Goal: Task Accomplishment & Management: Complete application form

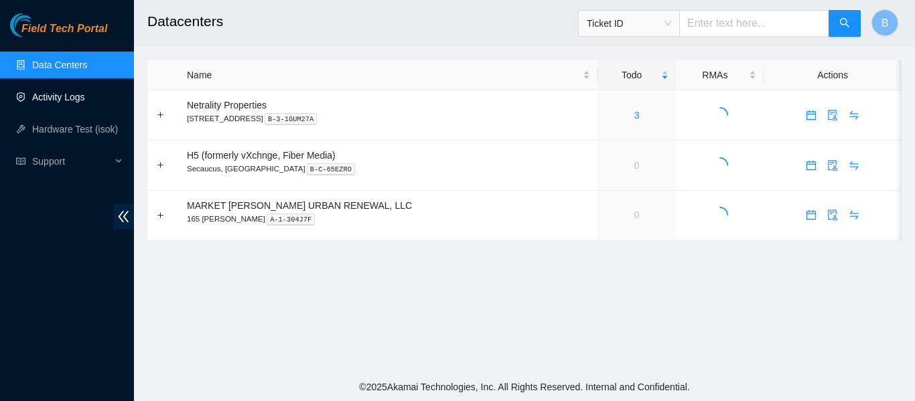
click at [69, 99] on link "Activity Logs" at bounding box center [58, 97] width 53 height 11
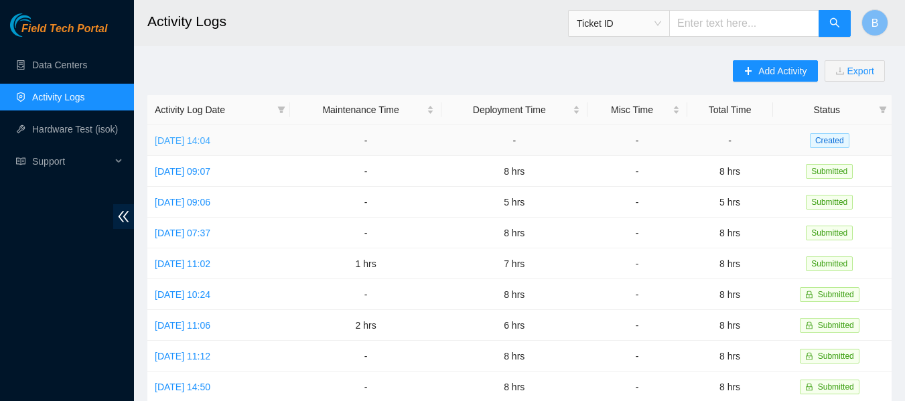
click at [195, 142] on link "Wed, 20 Aug 2025 14:04" at bounding box center [183, 140] width 56 height 11
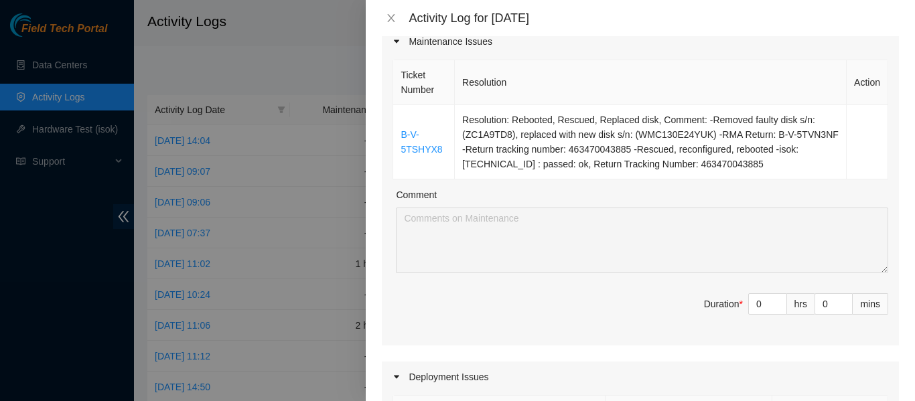
scroll to position [201, 0]
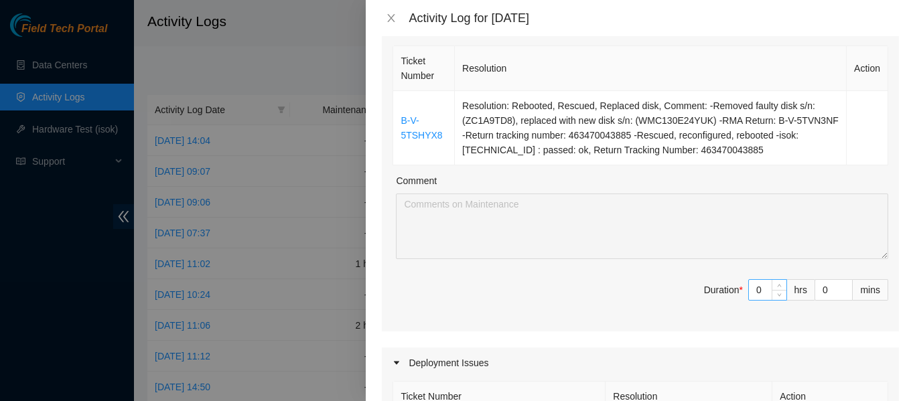
click at [753, 287] on input "0" at bounding box center [767, 290] width 37 height 20
type input "1"
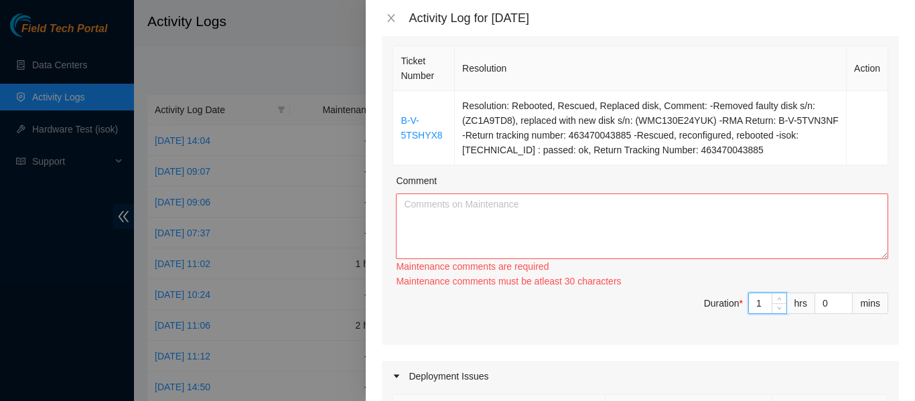
type input "1"
click at [535, 226] on textarea "Comment" at bounding box center [642, 227] width 492 height 66
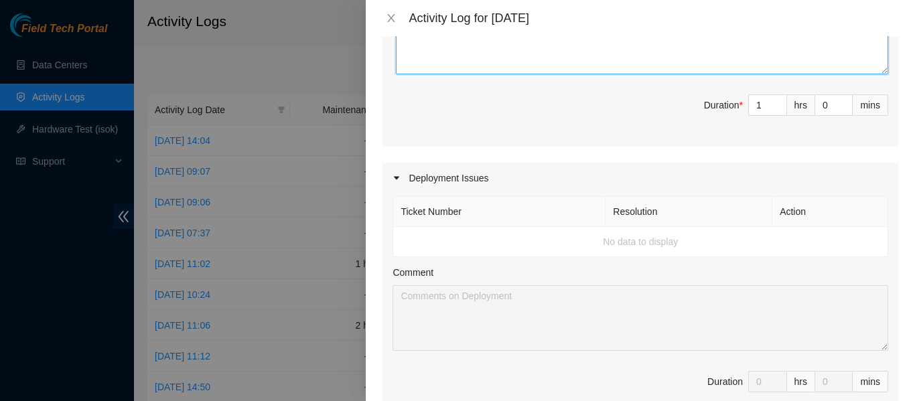
scroll to position [469, 0]
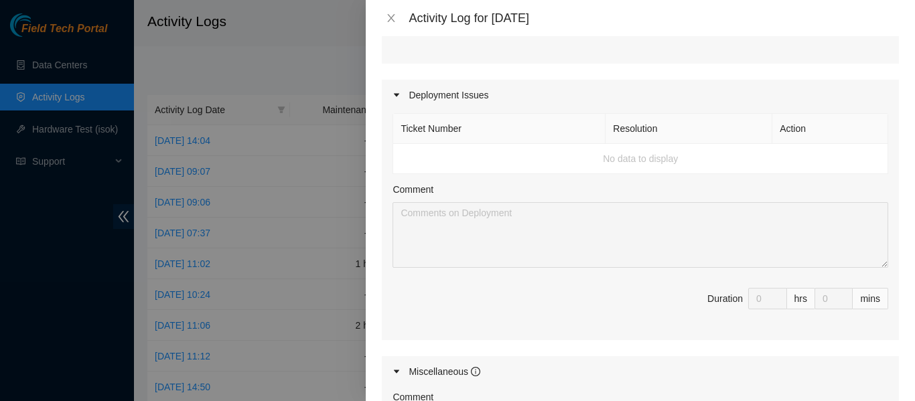
type textarea "Today I worked on a ticket that required me to replace a disk, reboot, rescue a…"
click at [397, 94] on icon "caret-right" at bounding box center [396, 94] width 5 height 3
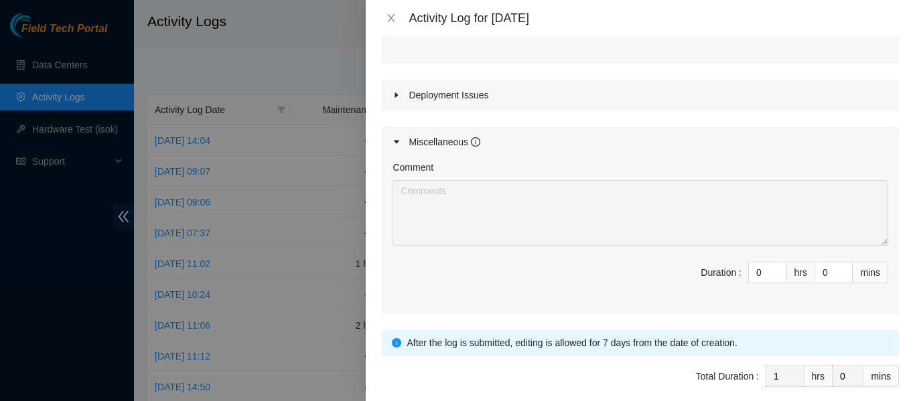
click at [396, 94] on icon "caret-right" at bounding box center [396, 94] width 3 height 5
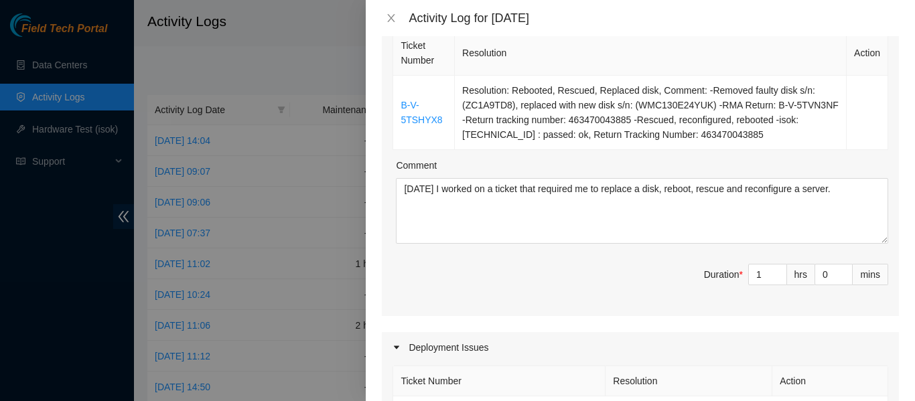
scroll to position [201, 0]
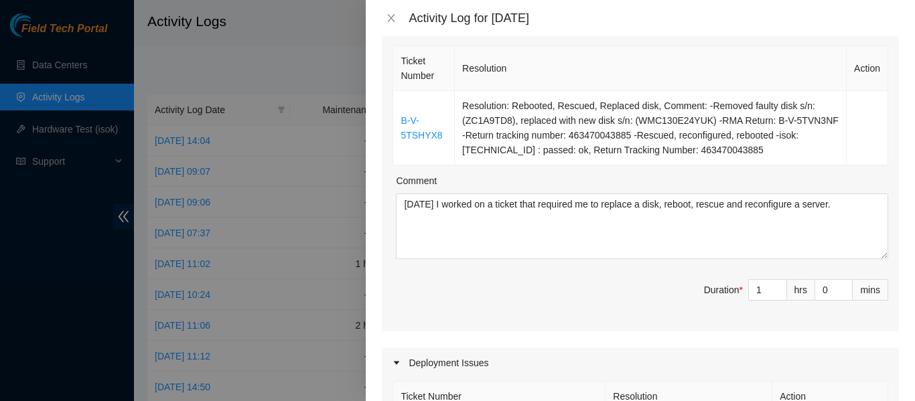
click at [561, 277] on div "Ticket Number Resolution Action B-V-5TSHYX8 Resolution: Rebooted, Rescued, Repl…" at bounding box center [640, 187] width 517 height 289
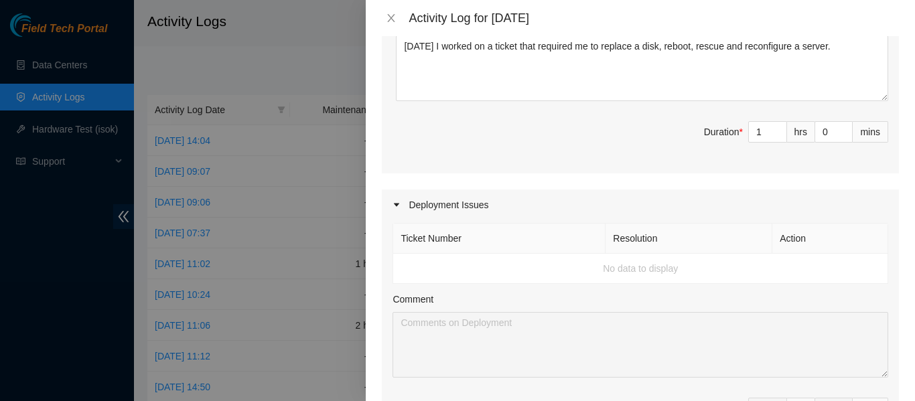
scroll to position [356, 0]
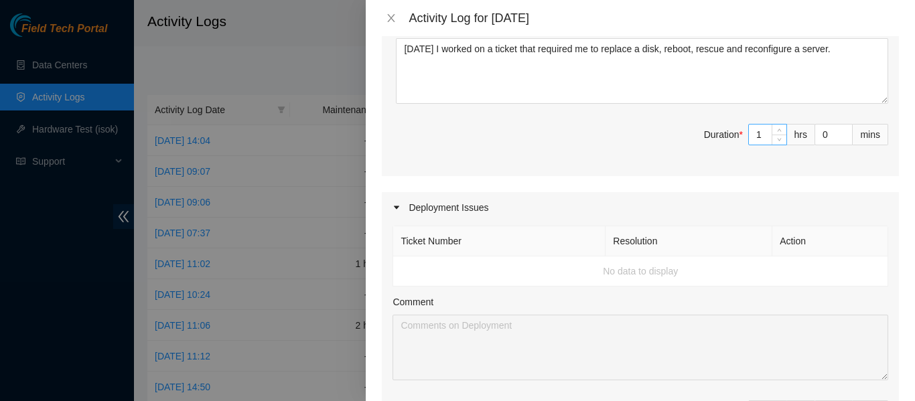
click at [752, 141] on input "1" at bounding box center [767, 135] width 37 height 20
type input "8"
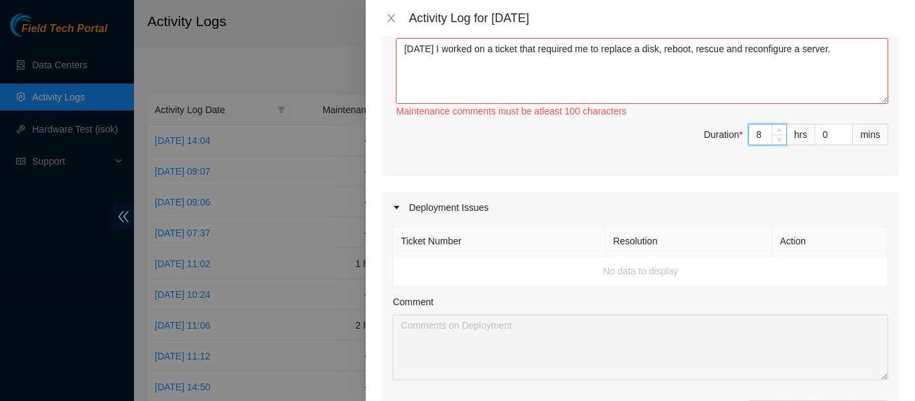
type input "0"
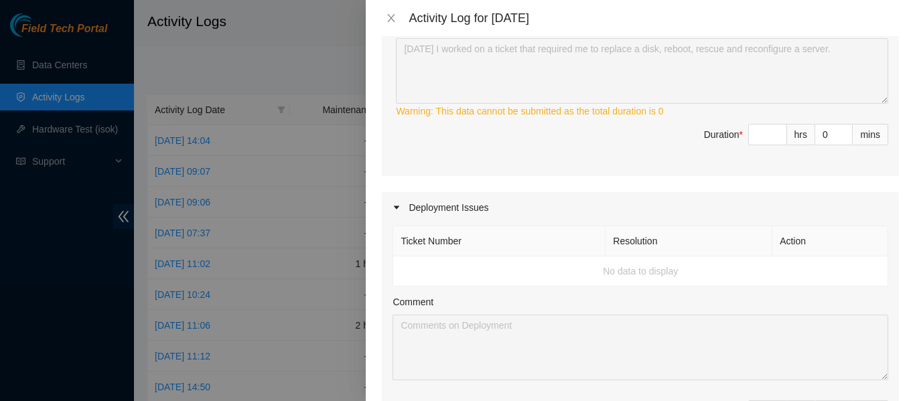
click at [573, 168] on div "Ticket Number Resolution Action B-V-5TSHYX8 Resolution: Rebooted, Rescued, Repl…" at bounding box center [640, 32] width 517 height 289
click at [573, 177] on div "Maintenance Issues Ticket Number Resolution Action B-V-5TSHYX8 Resolution: Rebo…" at bounding box center [640, 257] width 517 height 800
click at [749, 127] on input at bounding box center [767, 135] width 37 height 20
type input "0"
click at [496, 159] on span "Duration * 0 hrs 0 mins" at bounding box center [640, 142] width 496 height 37
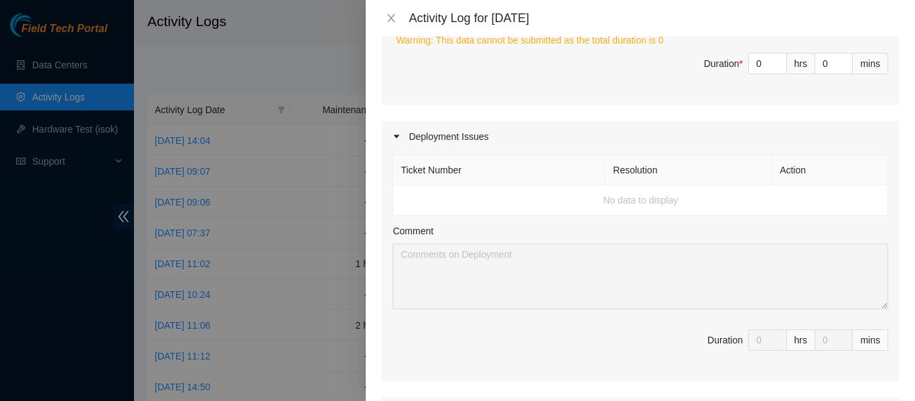
scroll to position [289, 0]
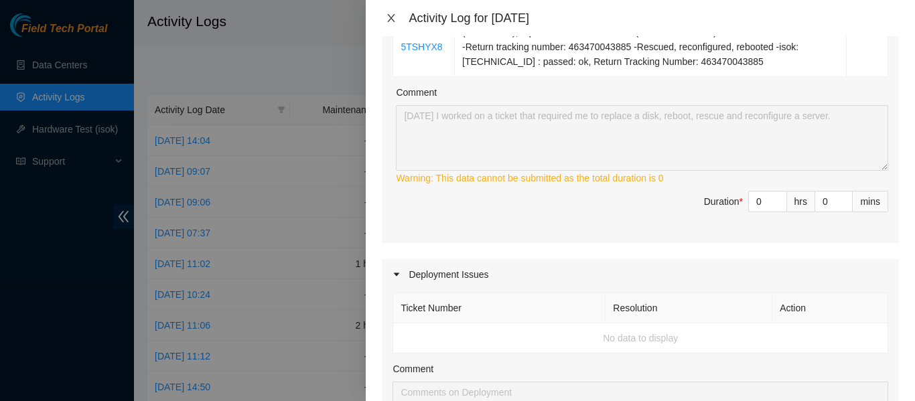
click at [394, 15] on icon "close" at bounding box center [391, 18] width 11 height 11
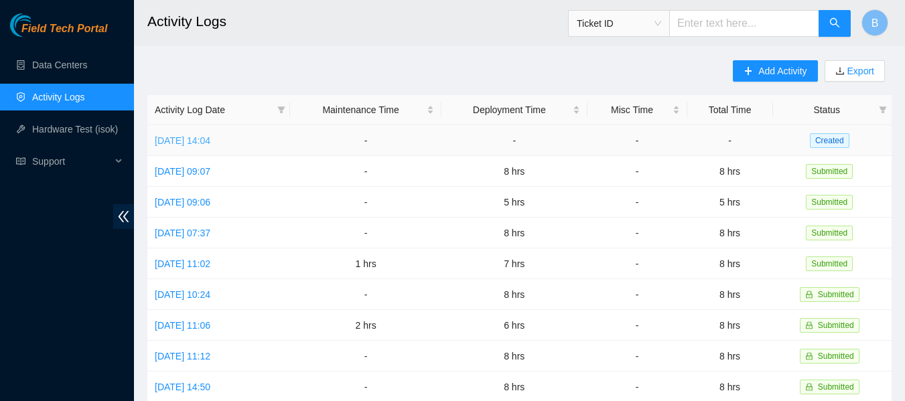
click at [207, 139] on link "Wed, 20 Aug 2025 14:04" at bounding box center [183, 140] width 56 height 11
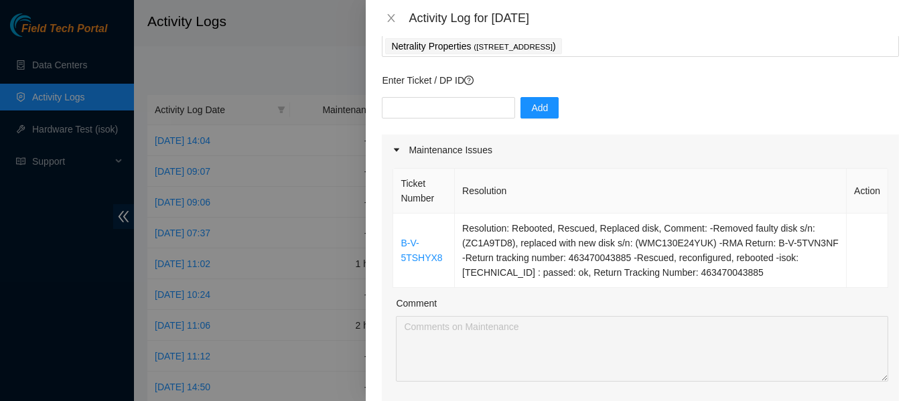
scroll to position [21, 0]
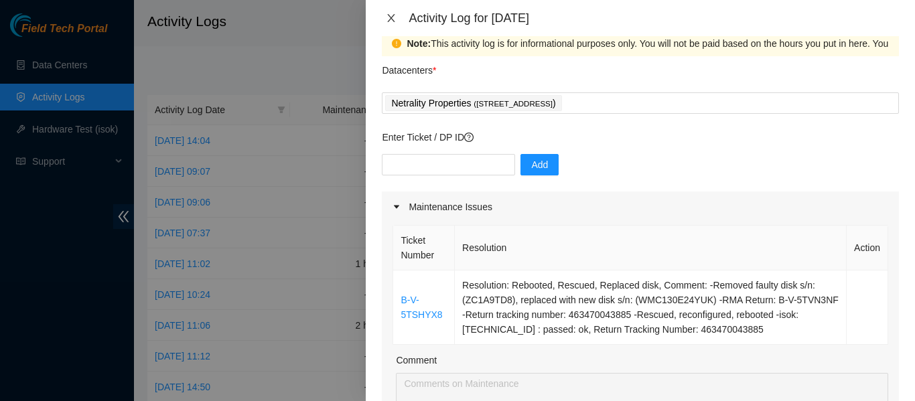
click at [397, 12] on button "Close" at bounding box center [391, 18] width 19 height 13
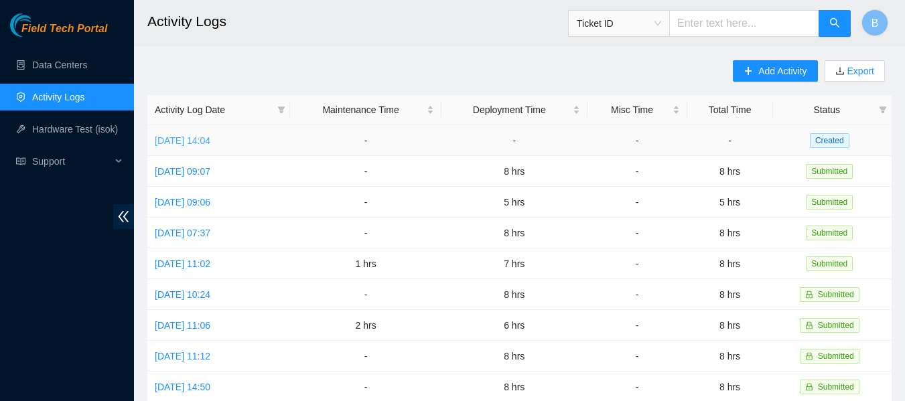
click at [210, 138] on link "Wed, 20 Aug 2025 14:04" at bounding box center [183, 140] width 56 height 11
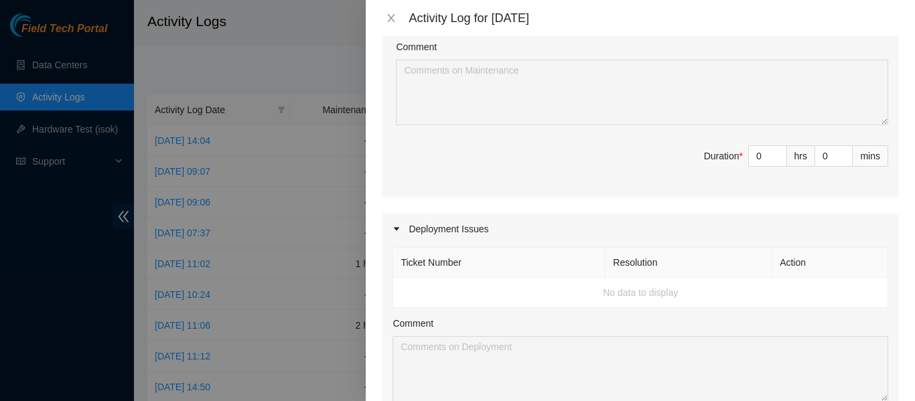
scroll to position [402, 0]
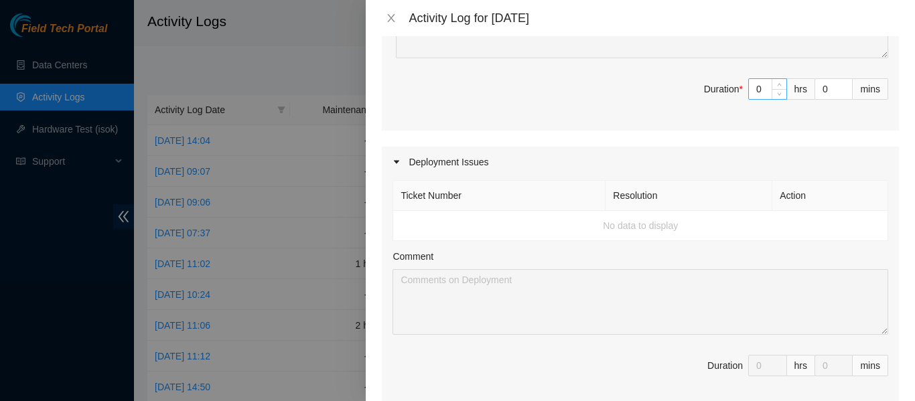
click at [752, 89] on input "0" at bounding box center [767, 89] width 37 height 20
click at [753, 89] on input "0" at bounding box center [767, 89] width 37 height 20
type input "1"
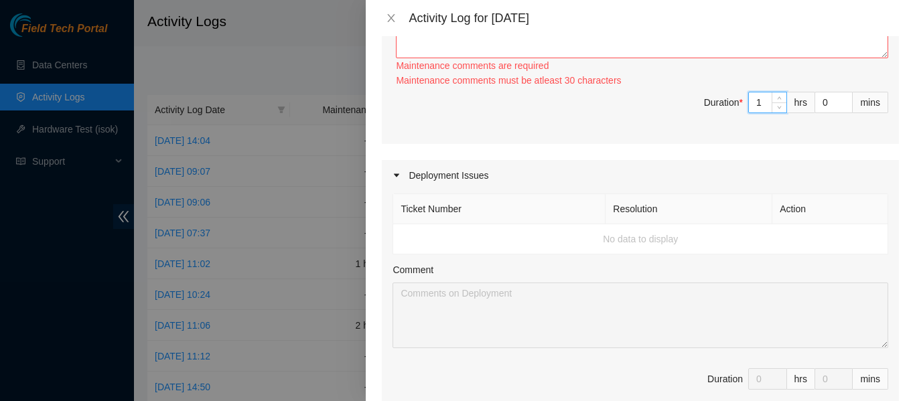
type input "1"
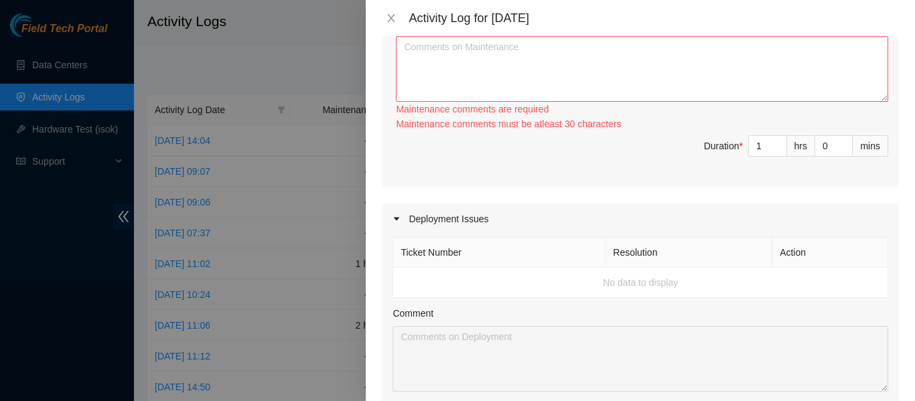
scroll to position [335, 0]
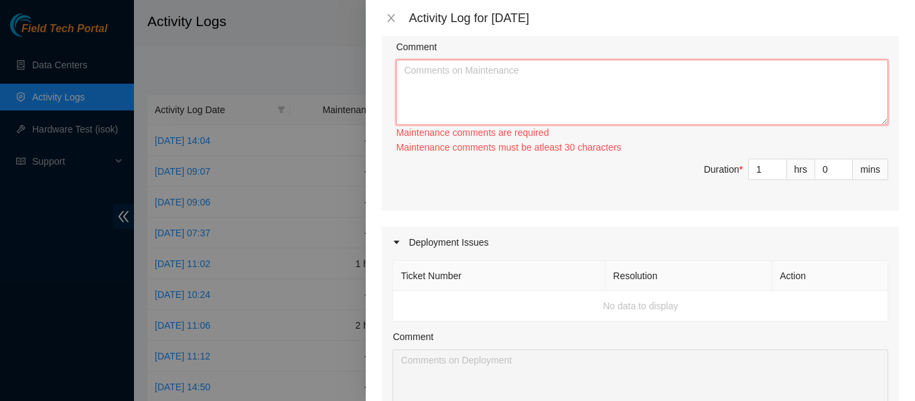
click at [525, 88] on textarea "Comment" at bounding box center [642, 93] width 492 height 66
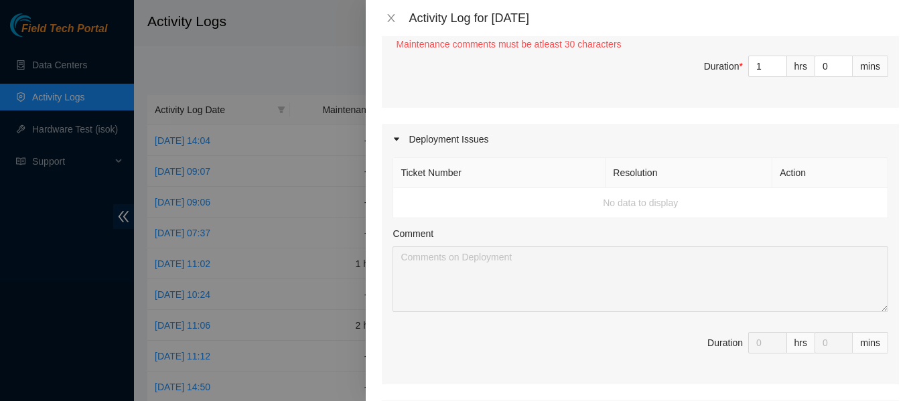
scroll to position [437, 0]
click at [666, 212] on td "No data to display" at bounding box center [640, 205] width 495 height 30
click at [662, 198] on td "No data to display" at bounding box center [640, 205] width 495 height 30
click at [404, 144] on div at bounding box center [400, 140] width 16 height 15
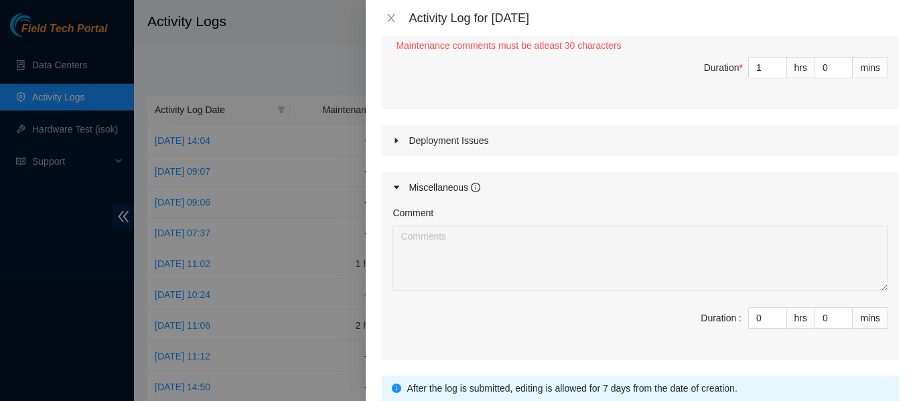
click at [398, 137] on icon "caret-right" at bounding box center [396, 141] width 8 height 8
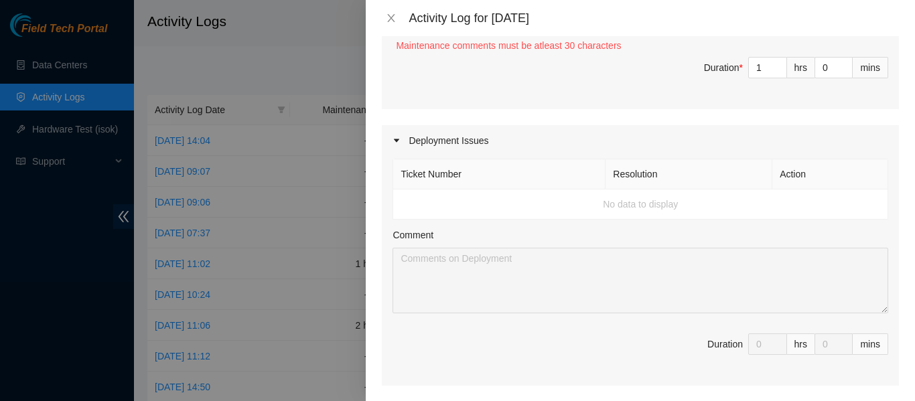
click at [444, 175] on th "Ticket Number" at bounding box center [499, 174] width 212 height 30
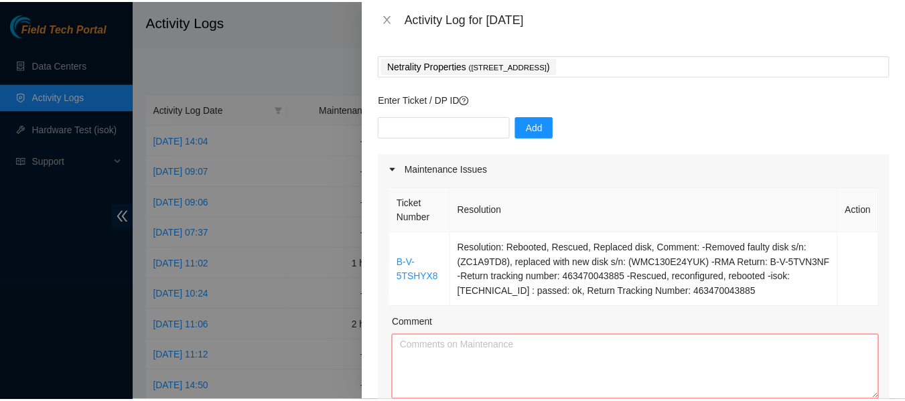
scroll to position [35, 0]
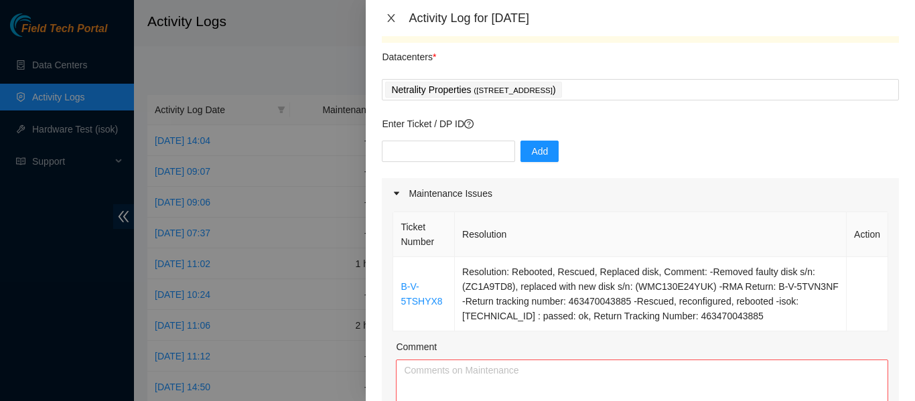
click at [392, 13] on icon "close" at bounding box center [391, 18] width 11 height 11
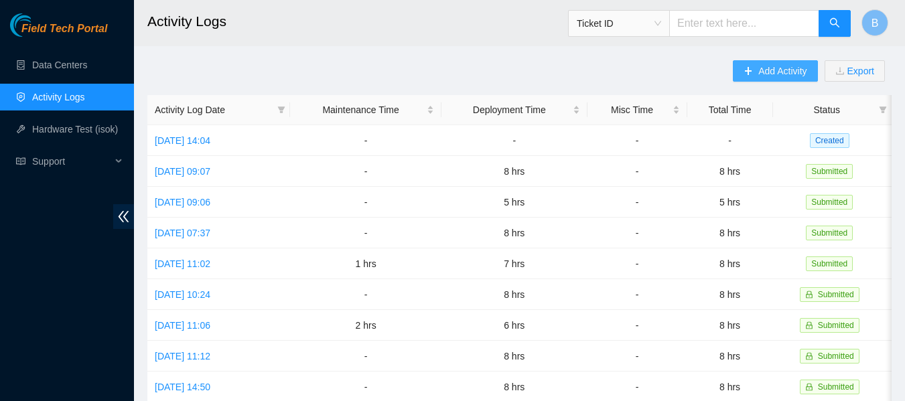
click at [749, 73] on icon "plus" at bounding box center [747, 70] width 9 height 9
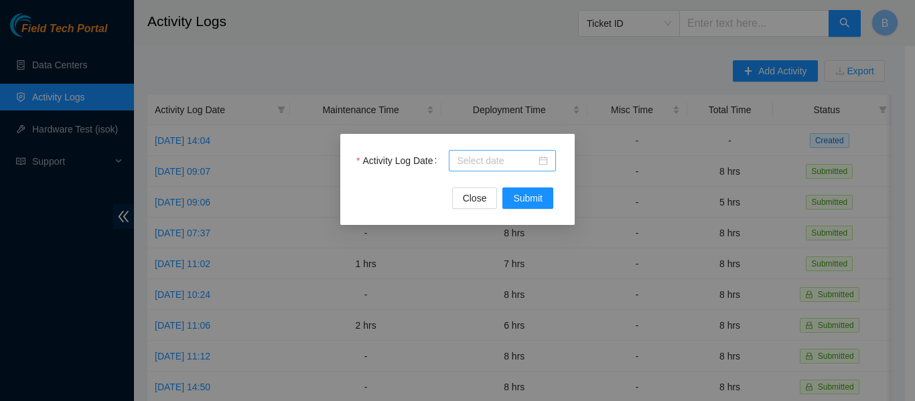
click at [495, 163] on input "Activity Log Date" at bounding box center [496, 160] width 79 height 15
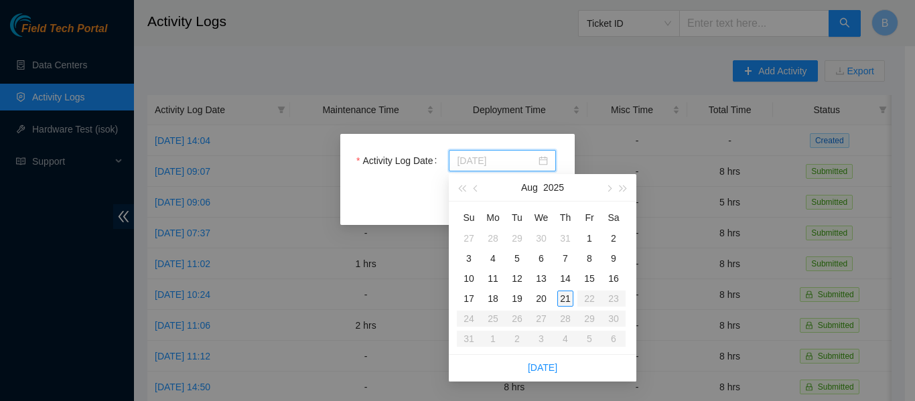
type input "2025-08-21"
click at [568, 302] on div "21" at bounding box center [565, 299] width 16 height 16
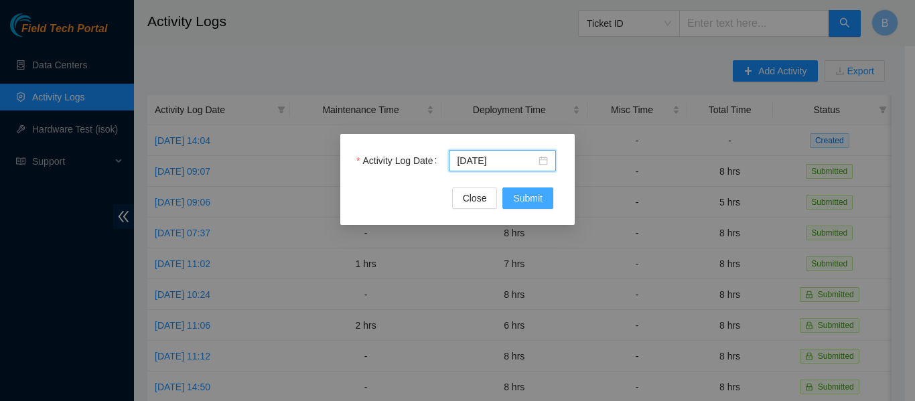
click at [533, 196] on span "Submit" at bounding box center [527, 198] width 29 height 15
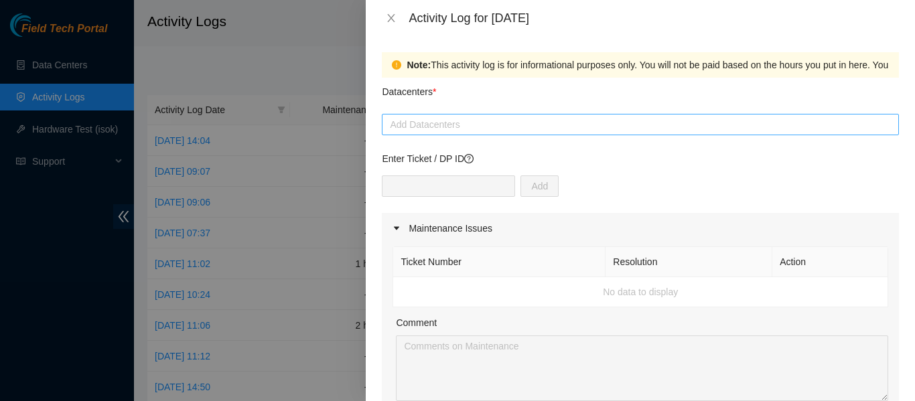
click at [562, 135] on div "Add Datacenters" at bounding box center [640, 124] width 517 height 21
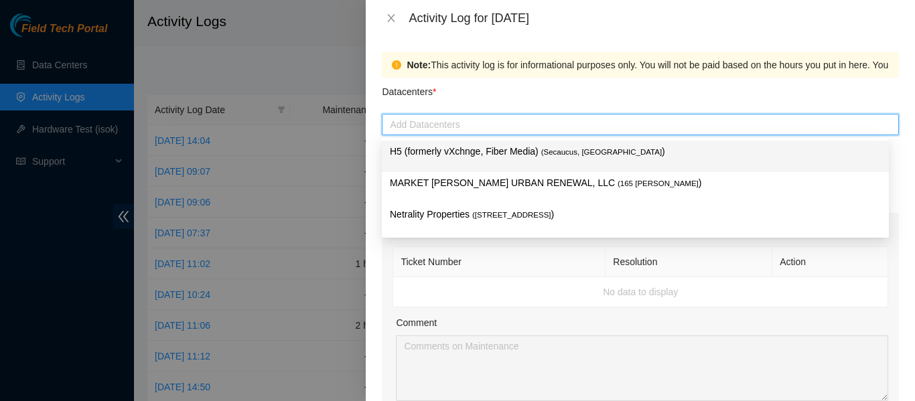
click at [389, 11] on div "Activity Log for 21-08-2025" at bounding box center [640, 18] width 517 height 15
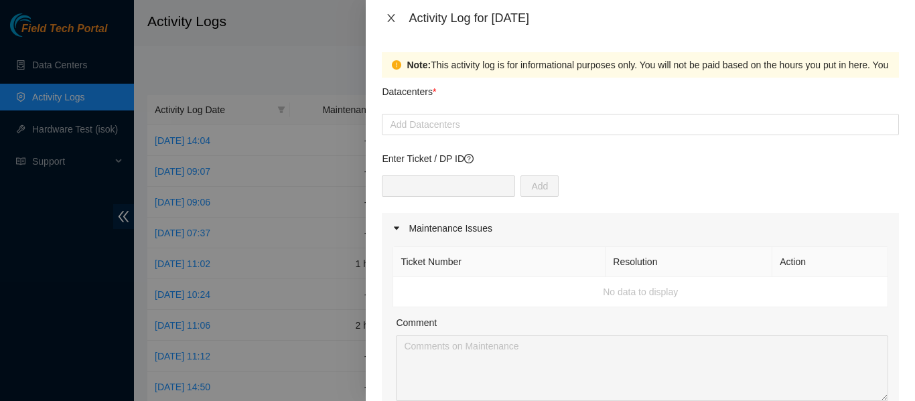
click at [386, 20] on icon "close" at bounding box center [391, 18] width 11 height 11
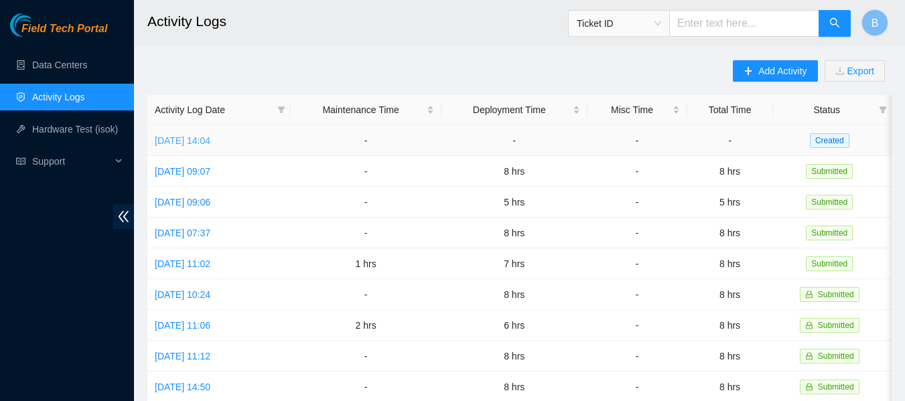
click at [210, 137] on link "Wed, 20 Aug 2025 14:04" at bounding box center [183, 140] width 56 height 11
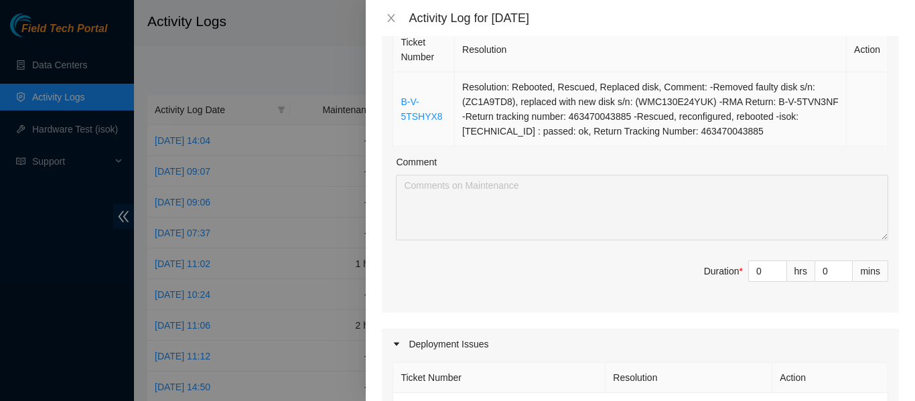
scroll to position [402, 0]
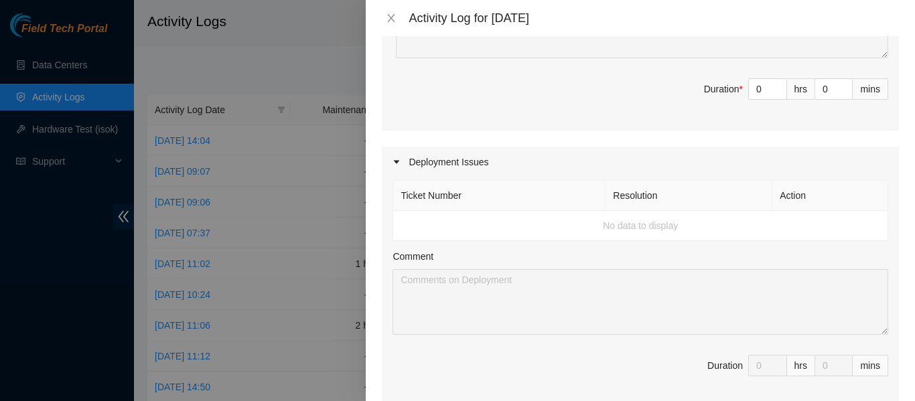
click at [387, 11] on div "Activity Log for 20-08-2025" at bounding box center [640, 18] width 517 height 15
click at [391, 10] on div "Activity Log for 20-08-2025" at bounding box center [640, 18] width 549 height 36
click at [392, 21] on icon "close" at bounding box center [391, 18] width 11 height 11
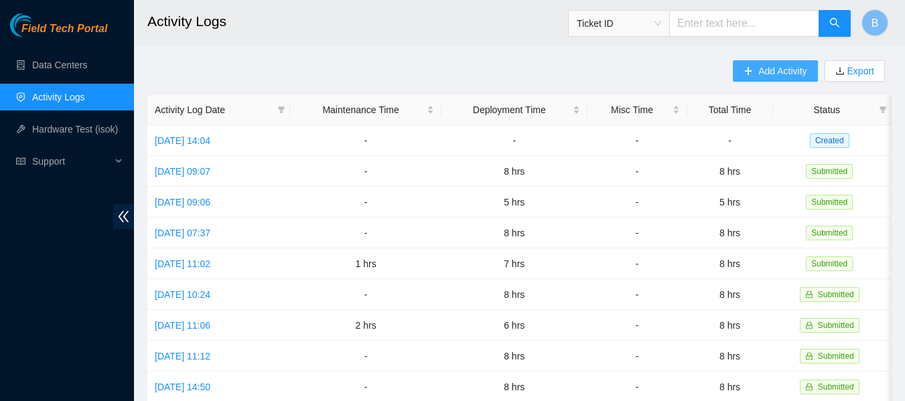
click at [755, 68] on button "Add Activity" at bounding box center [775, 70] width 84 height 21
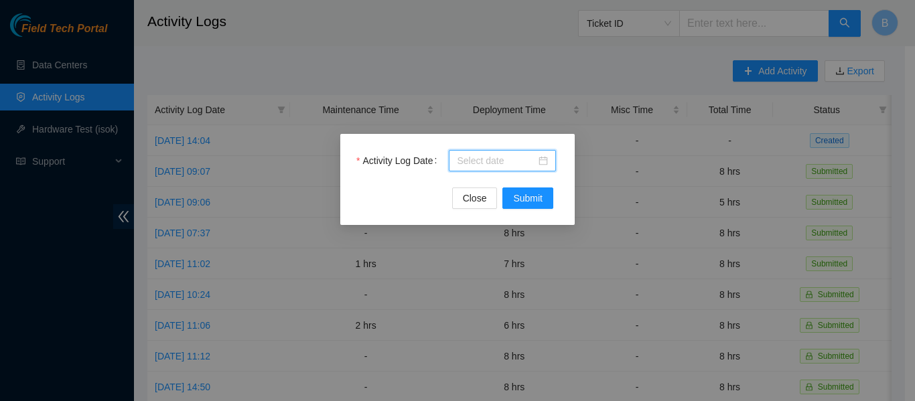
click at [530, 157] on input "Activity Log Date" at bounding box center [496, 160] width 79 height 15
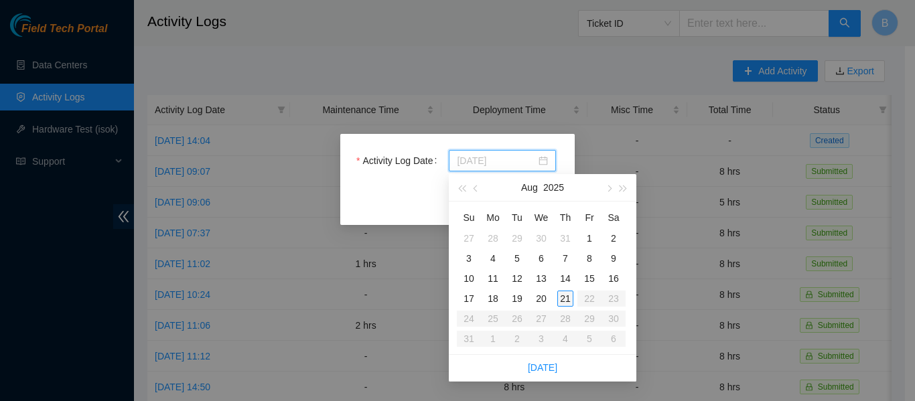
type input "2025-08-21"
click at [564, 293] on div "21" at bounding box center [565, 299] width 16 height 16
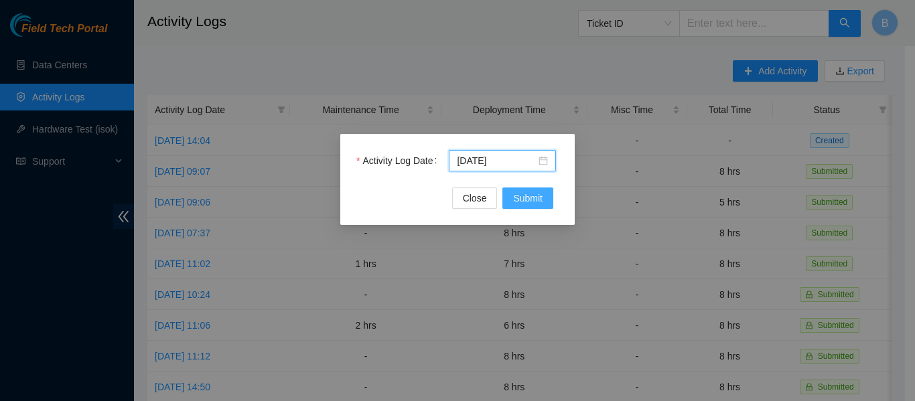
click at [541, 204] on span "Submit" at bounding box center [527, 198] width 29 height 15
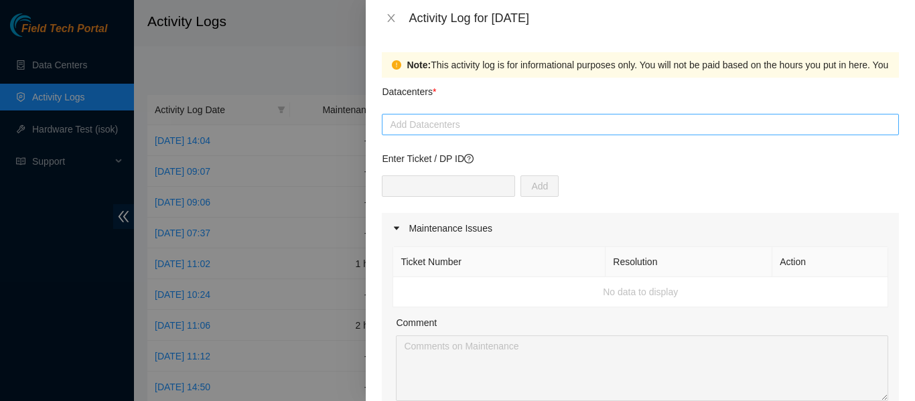
click at [478, 127] on div at bounding box center [640, 125] width 510 height 16
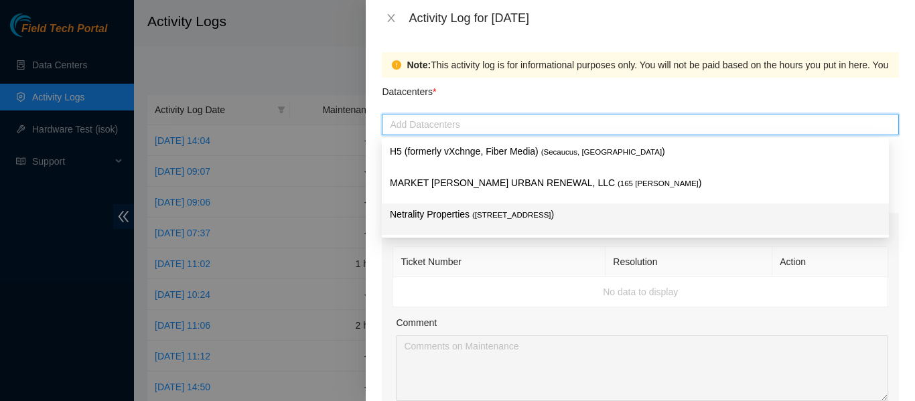
click at [489, 206] on div "Netrality Properties ( 401 N. Broad (Philadelphia) )" at bounding box center [635, 219] width 507 height 31
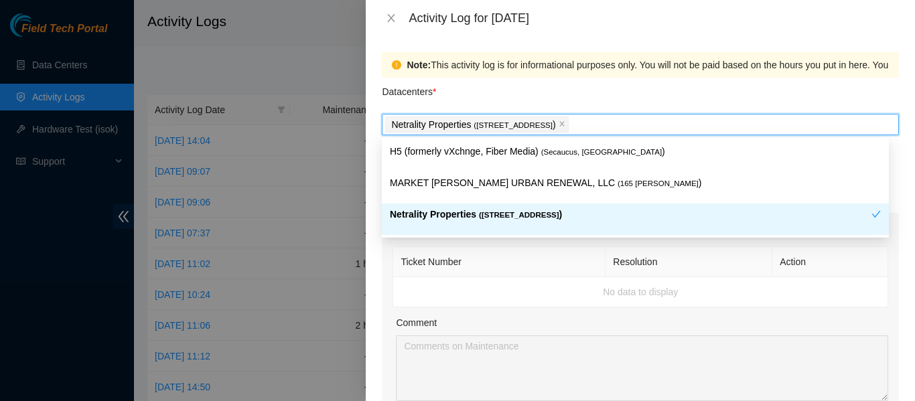
click at [562, 259] on th "Ticket Number" at bounding box center [499, 262] width 212 height 30
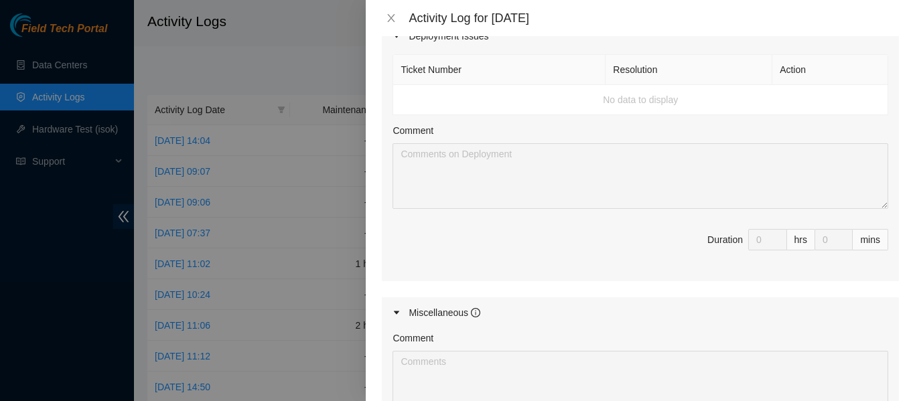
scroll to position [699, 0]
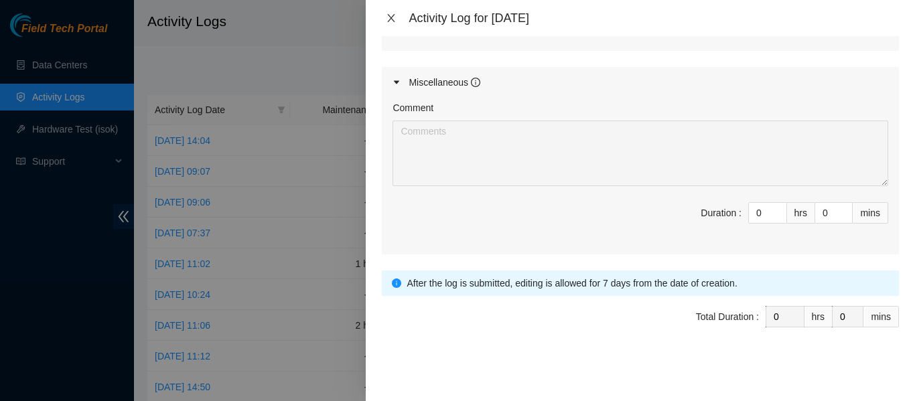
click at [393, 23] on icon "close" at bounding box center [391, 18] width 11 height 11
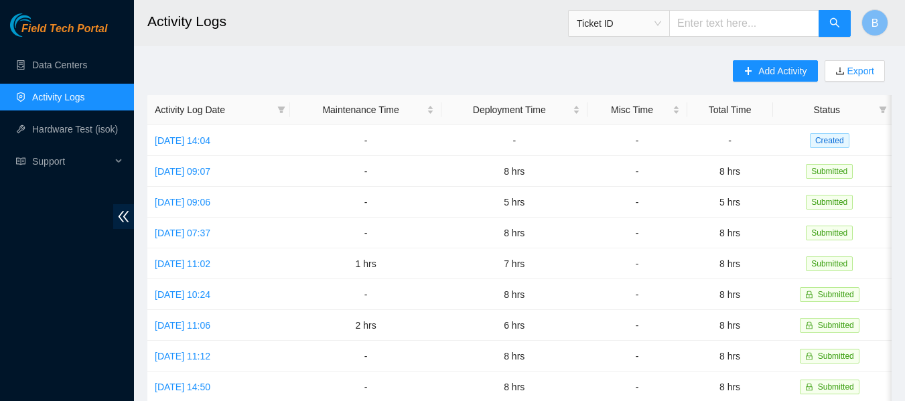
click at [324, 50] on main "Activity Logs Ticket ID B Add Activity Export Activity Log Date Maintenance Tim…" at bounding box center [519, 399] width 771 height 798
click at [198, 137] on link "Wed, 20 Aug 2025 14:04" at bounding box center [183, 140] width 56 height 11
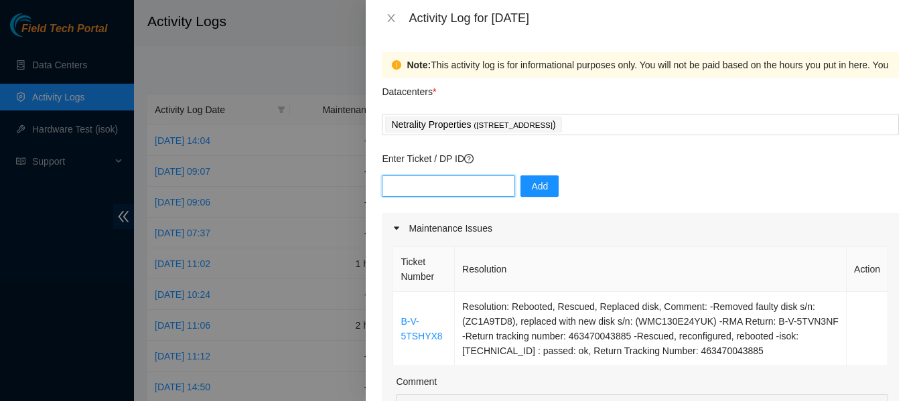
click at [443, 187] on input "text" at bounding box center [448, 185] width 133 height 21
paste input "DP79252"
type input "DP79252"
click at [531, 187] on span "Add" at bounding box center [539, 186] width 17 height 15
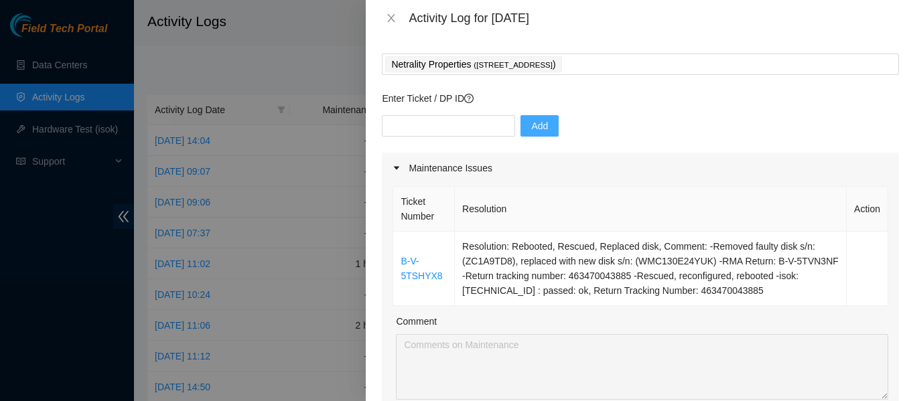
scroll to position [60, 0]
click at [459, 129] on input "text" at bounding box center [448, 126] width 133 height 21
paste input "DP79252"
drag, startPoint x: 401, startPoint y: 126, endPoint x: 373, endPoint y: 127, distance: 28.1
click at [373, 127] on div "Note: This activity log is for informational purposes only. You will not be pai…" at bounding box center [640, 218] width 549 height 365
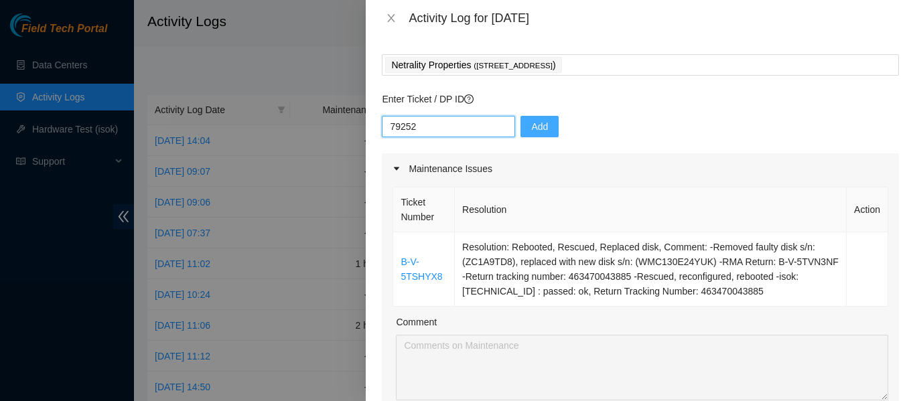
type input "79252"
click at [531, 127] on span "Add" at bounding box center [539, 126] width 17 height 15
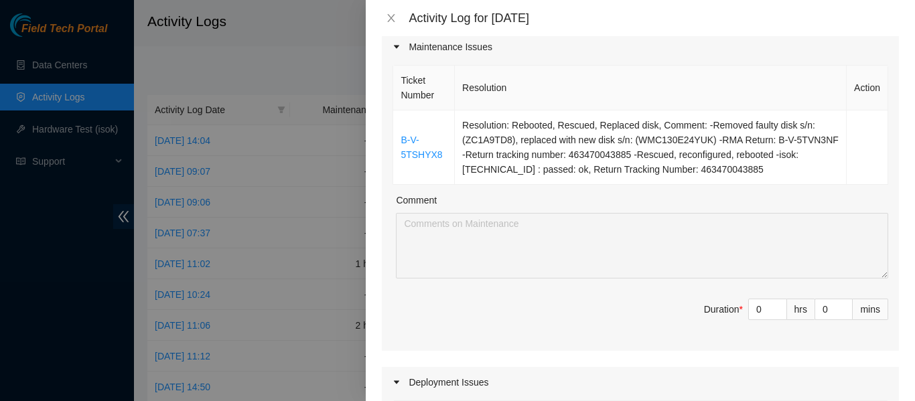
scroll to position [182, 0]
click at [751, 309] on input "0" at bounding box center [767, 309] width 37 height 20
type input "1"
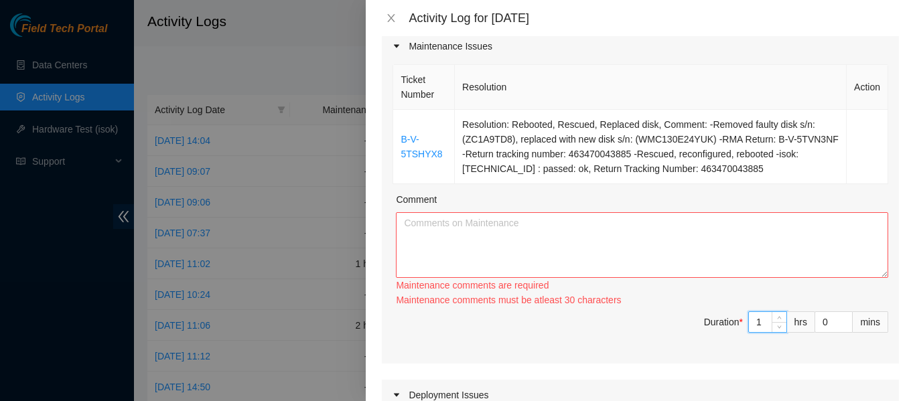
type input "1"
click at [619, 220] on textarea "Comment" at bounding box center [642, 245] width 492 height 66
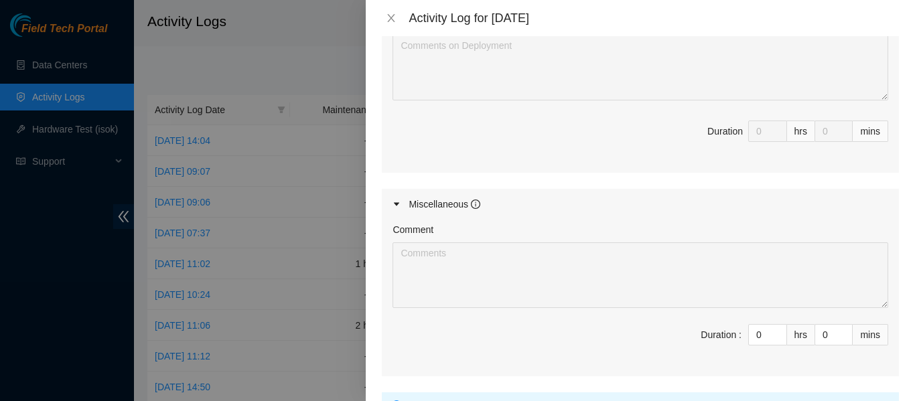
scroll to position [758, 0]
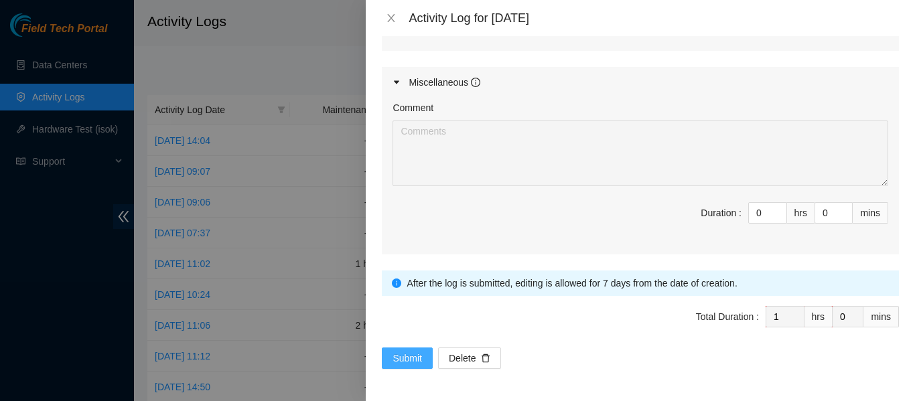
type textarea "Today i worked on a ticket that required me to replace a disk, rescue and reboo…"
click at [406, 361] on span "Submit" at bounding box center [406, 358] width 29 height 15
click at [575, 327] on span "Total Duration : 1 hrs 0 mins" at bounding box center [640, 324] width 517 height 37
click at [405, 362] on span "Submit" at bounding box center [406, 358] width 29 height 15
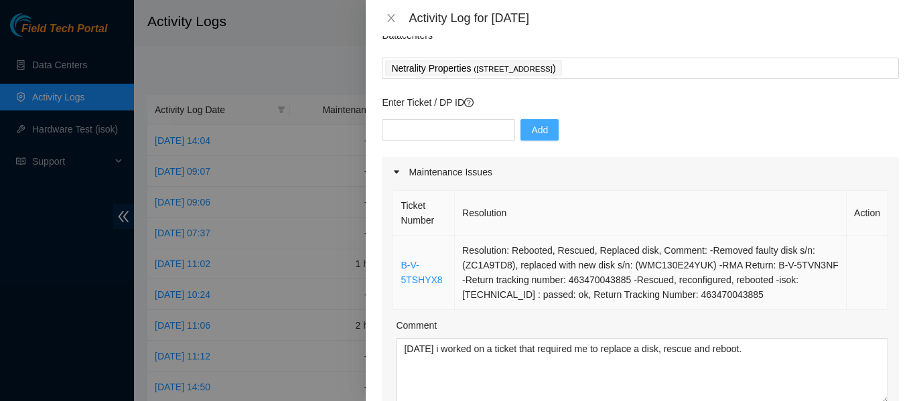
scroll to position [57, 0]
drag, startPoint x: 443, startPoint y: 277, endPoint x: 396, endPoint y: 266, distance: 48.1
click at [396, 266] on td "B-V-5TSHYX8" at bounding box center [424, 272] width 62 height 74
copy link "B-V-5TSHYX8"
click at [418, 127] on input "text" at bounding box center [448, 129] width 133 height 21
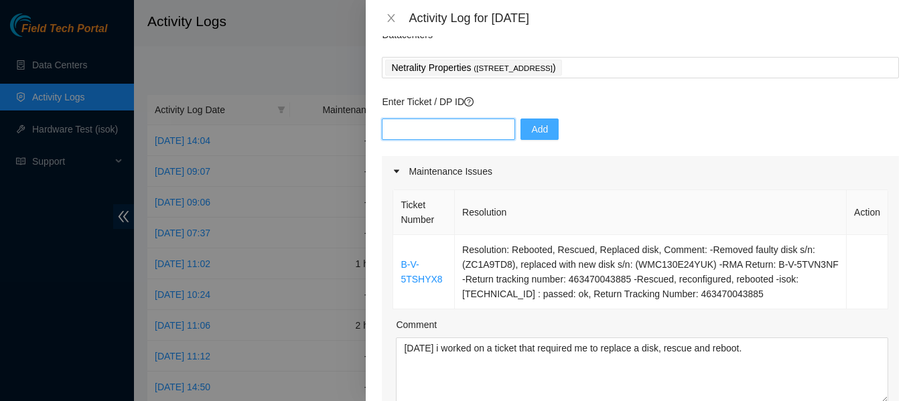
paste input "B-V-5TSHYX8"
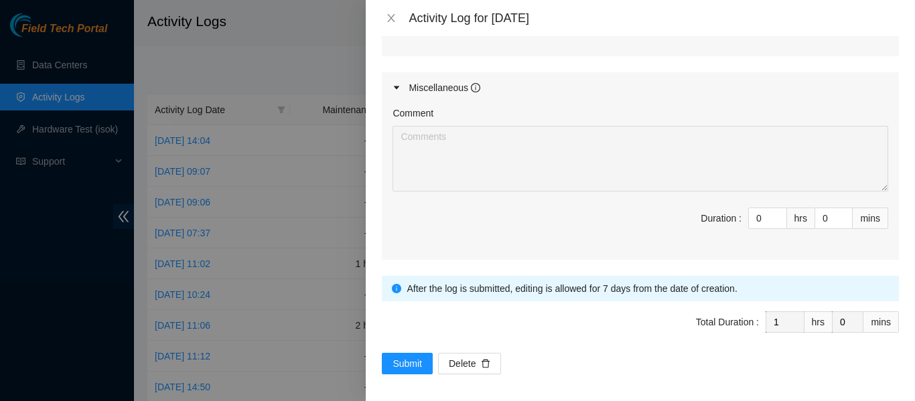
scroll to position [758, 0]
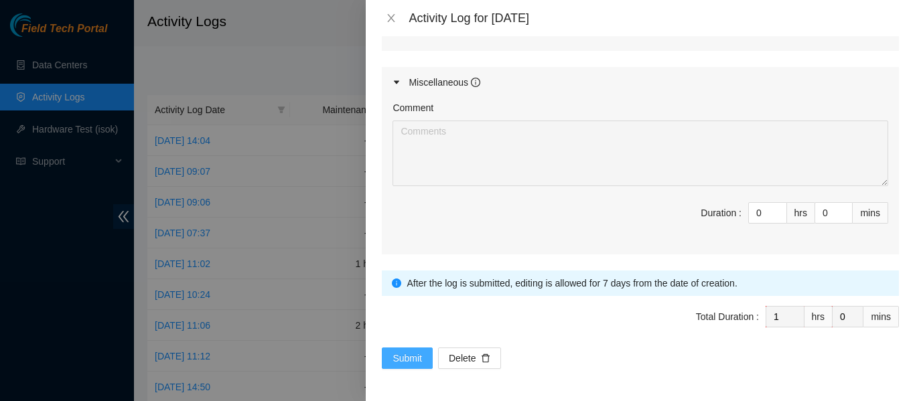
type input "B-V-5TSHYX8"
click at [403, 361] on span "Submit" at bounding box center [406, 358] width 29 height 15
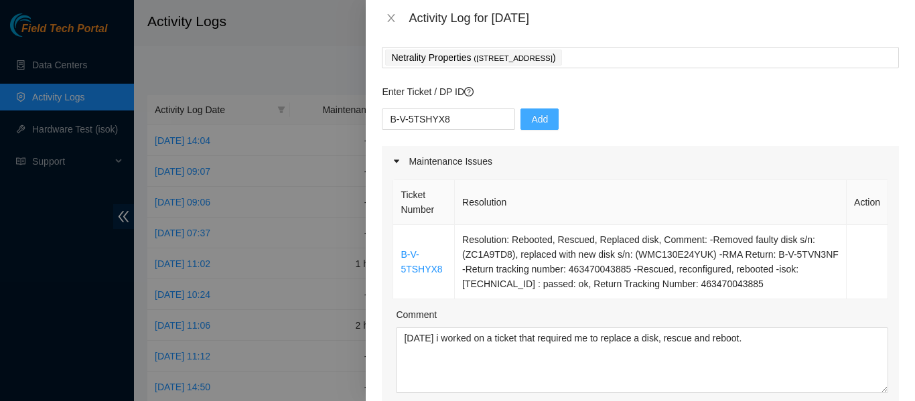
scroll to position [0, 0]
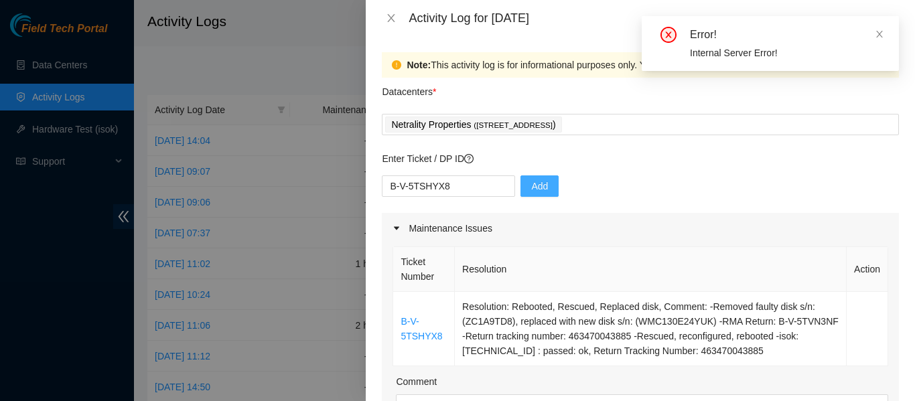
click at [520, 189] on button "Add" at bounding box center [539, 185] width 38 height 21
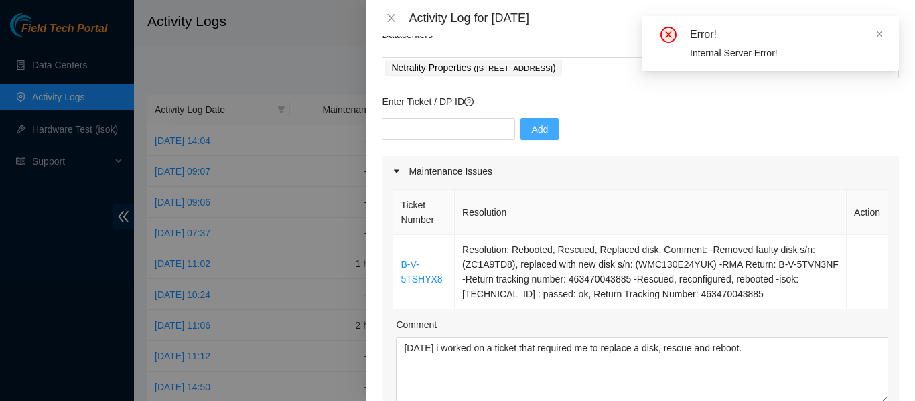
scroll to position [58, 0]
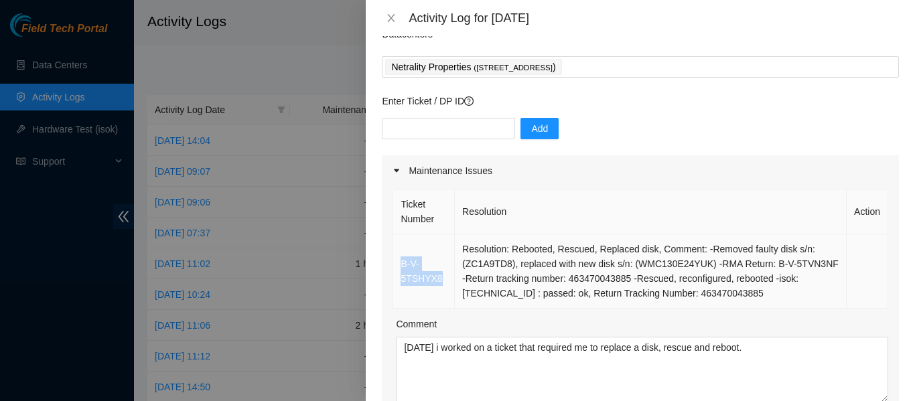
drag, startPoint x: 442, startPoint y: 279, endPoint x: 394, endPoint y: 269, distance: 48.7
click at [394, 269] on td "B-V-5TSHYX8" at bounding box center [424, 271] width 62 height 74
copy link "B-V-5TSHYX8"
click at [428, 121] on input "text" at bounding box center [448, 128] width 133 height 21
paste input "B-V-5TSHYX8"
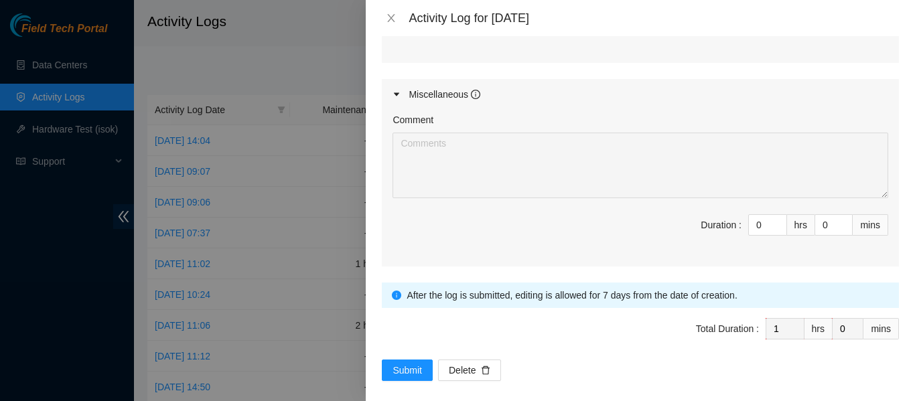
scroll to position [758, 0]
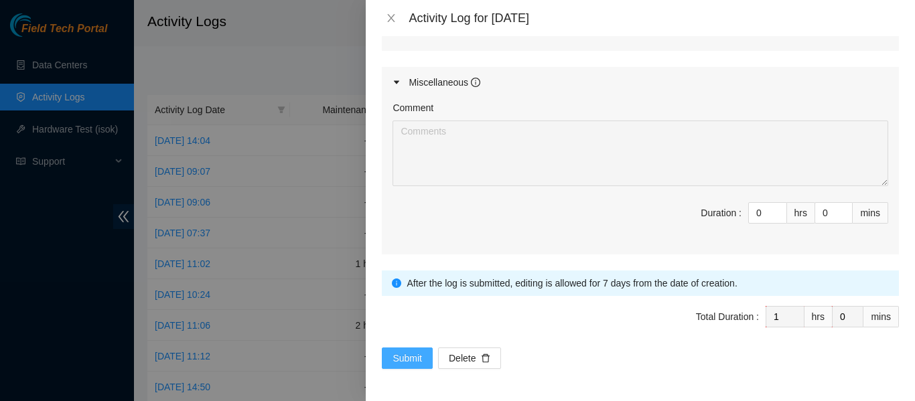
type input "B-V-5TSHYX8"
click at [408, 352] on span "Submit" at bounding box center [406, 358] width 29 height 15
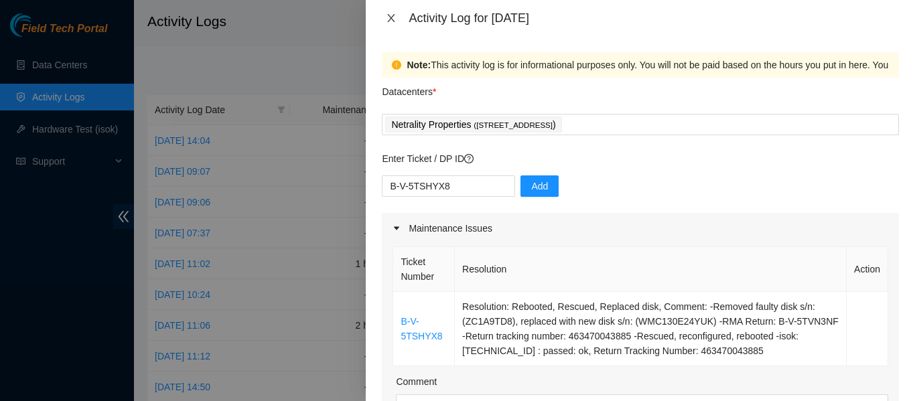
click at [392, 19] on icon "close" at bounding box center [391, 18] width 7 height 8
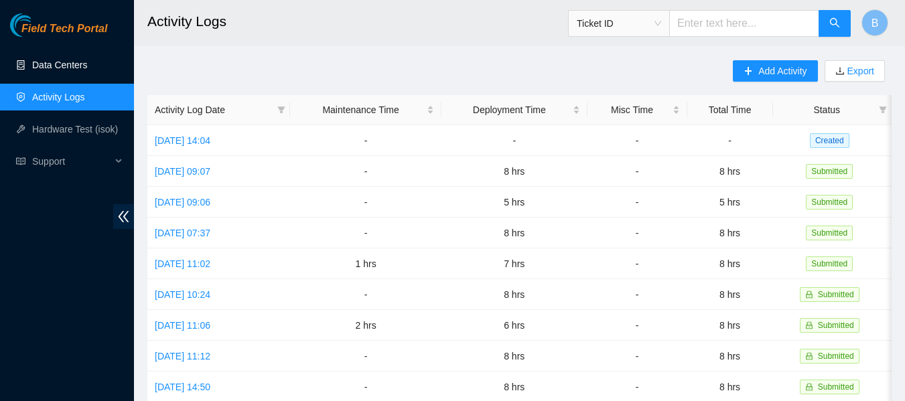
click at [58, 67] on link "Data Centers" at bounding box center [59, 65] width 55 height 11
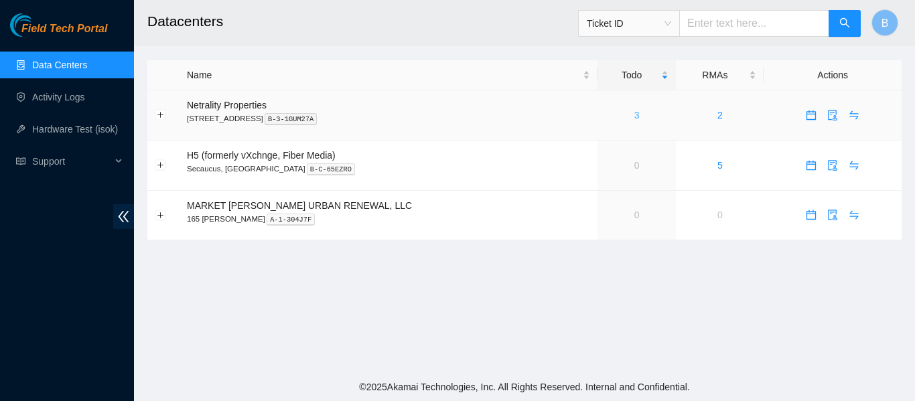
click at [634, 115] on link "3" at bounding box center [636, 115] width 5 height 11
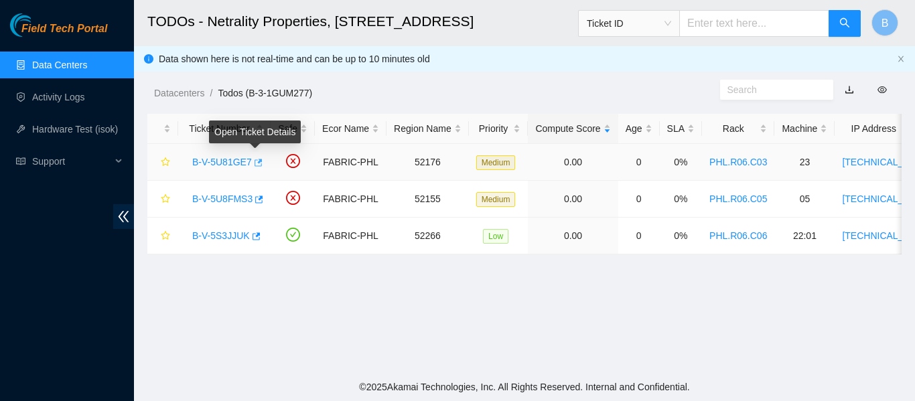
click at [258, 162] on icon "button" at bounding box center [258, 162] width 8 height 7
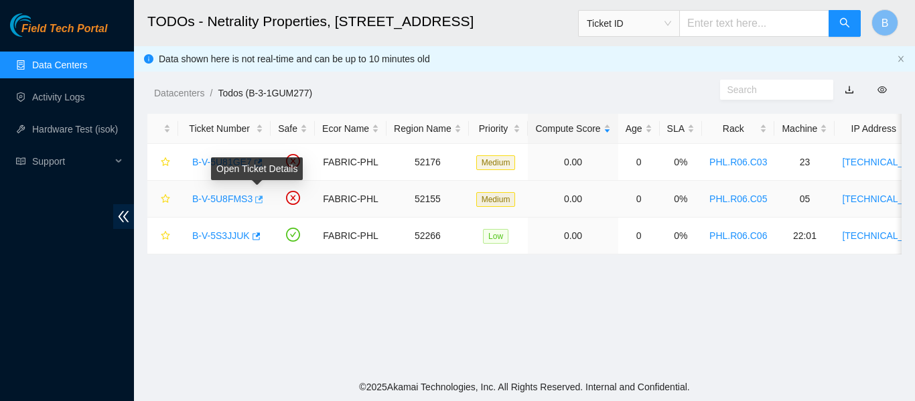
click at [258, 198] on icon "button" at bounding box center [259, 199] width 8 height 7
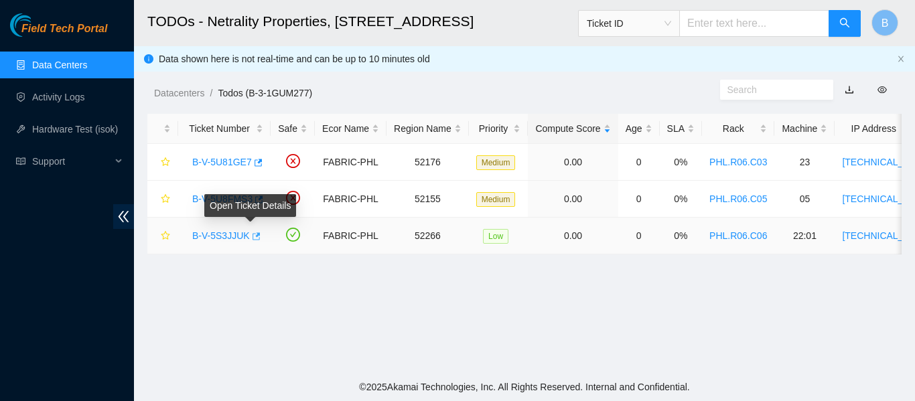
click at [254, 233] on icon "button" at bounding box center [256, 235] width 8 height 7
click at [389, 38] on h2 "TODOs - Netrality Properties, 401 N. Broad (Philadelphia)" at bounding box center [457, 21] width 621 height 43
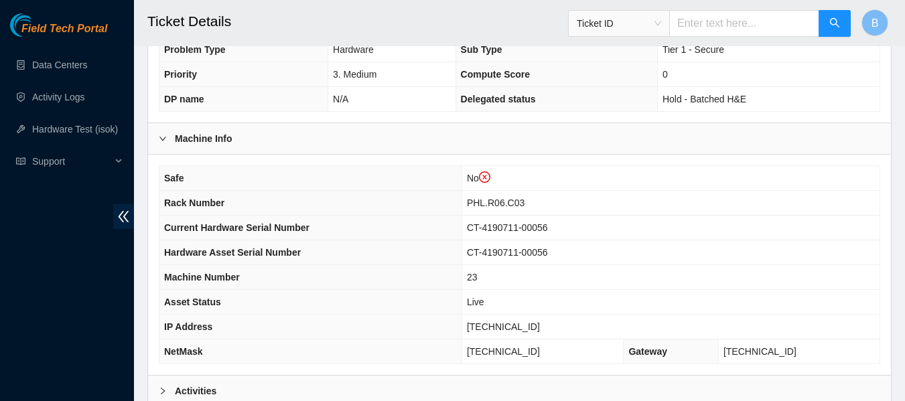
scroll to position [548, 0]
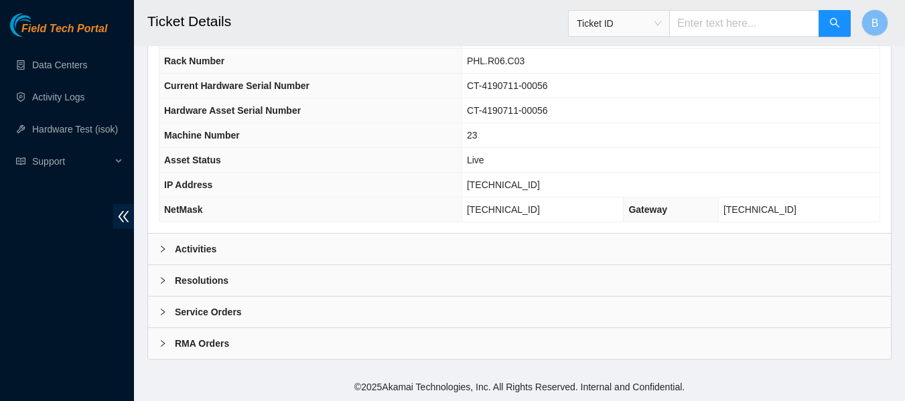
click at [199, 248] on b "Activities" at bounding box center [196, 249] width 42 height 15
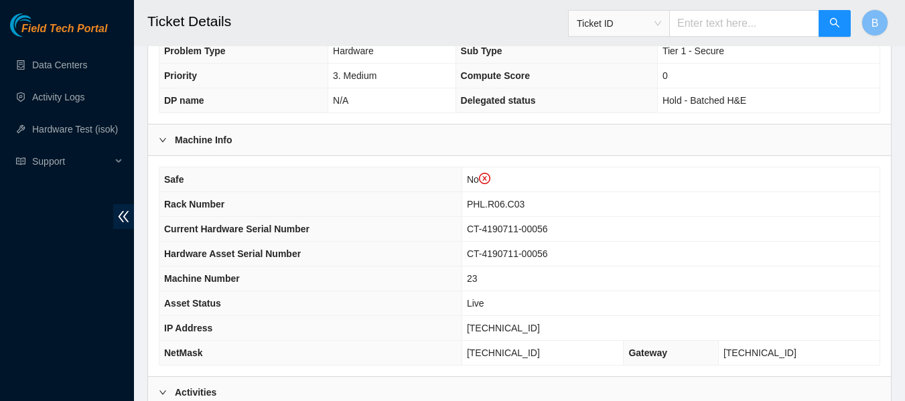
scroll to position [295, 0]
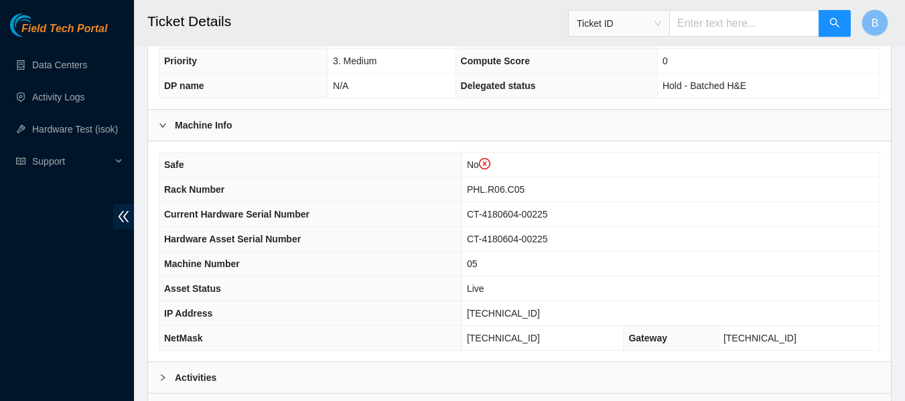
scroll to position [548, 0]
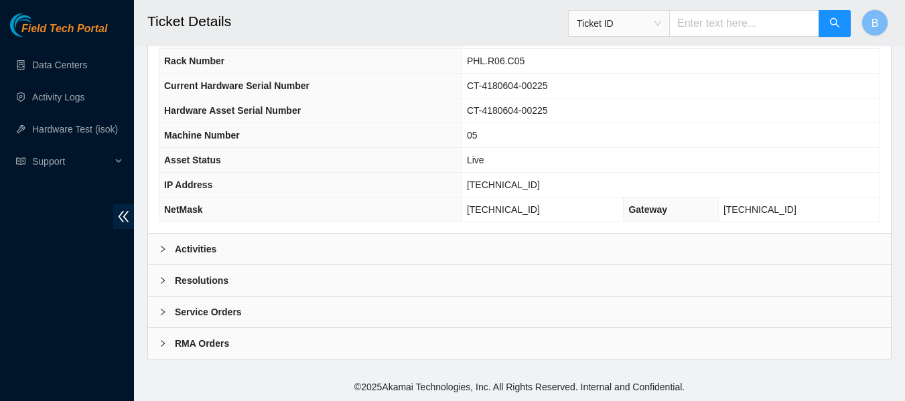
click at [225, 251] on div "Activities" at bounding box center [519, 249] width 743 height 31
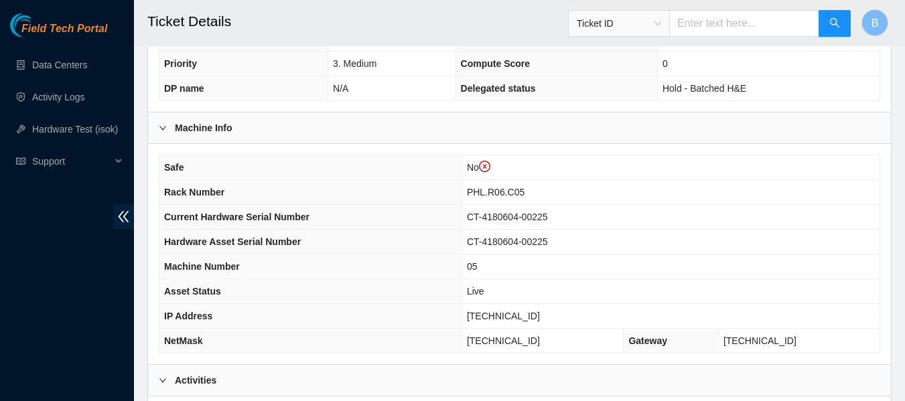
scroll to position [416, 0]
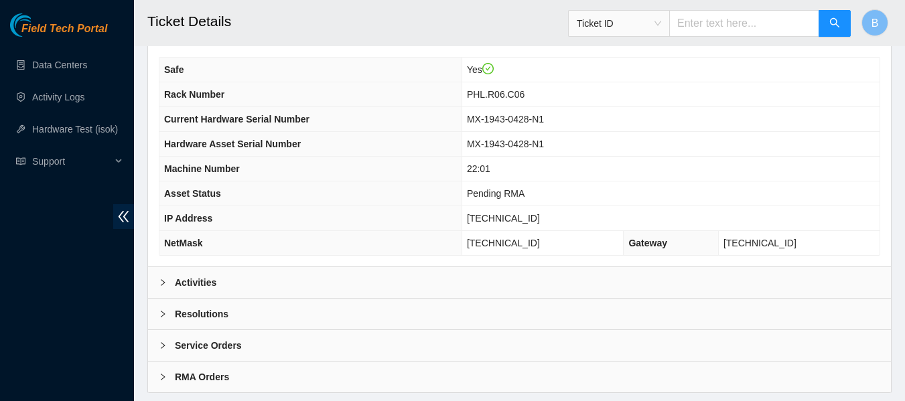
scroll to position [522, 0]
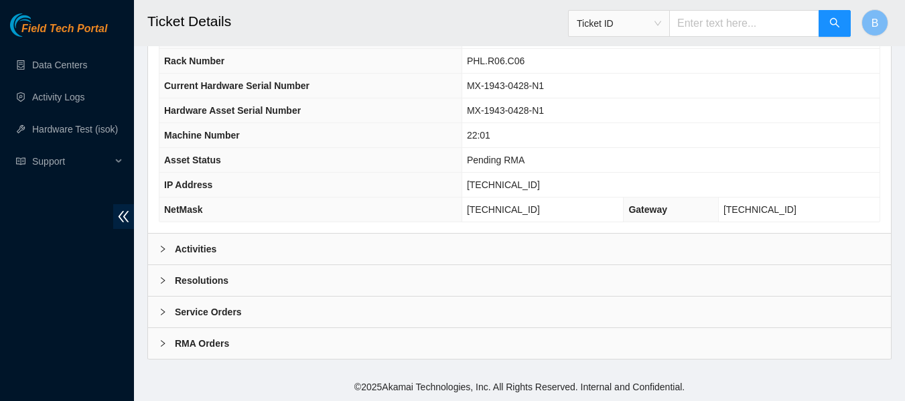
click at [226, 248] on div "Activities" at bounding box center [519, 249] width 743 height 31
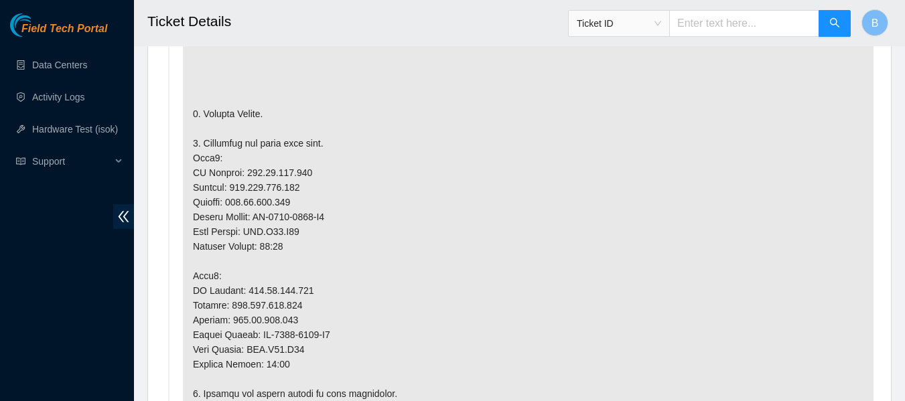
scroll to position [891, 0]
click at [524, 155] on p at bounding box center [528, 393] width 690 height 919
